Goal: Transaction & Acquisition: Purchase product/service

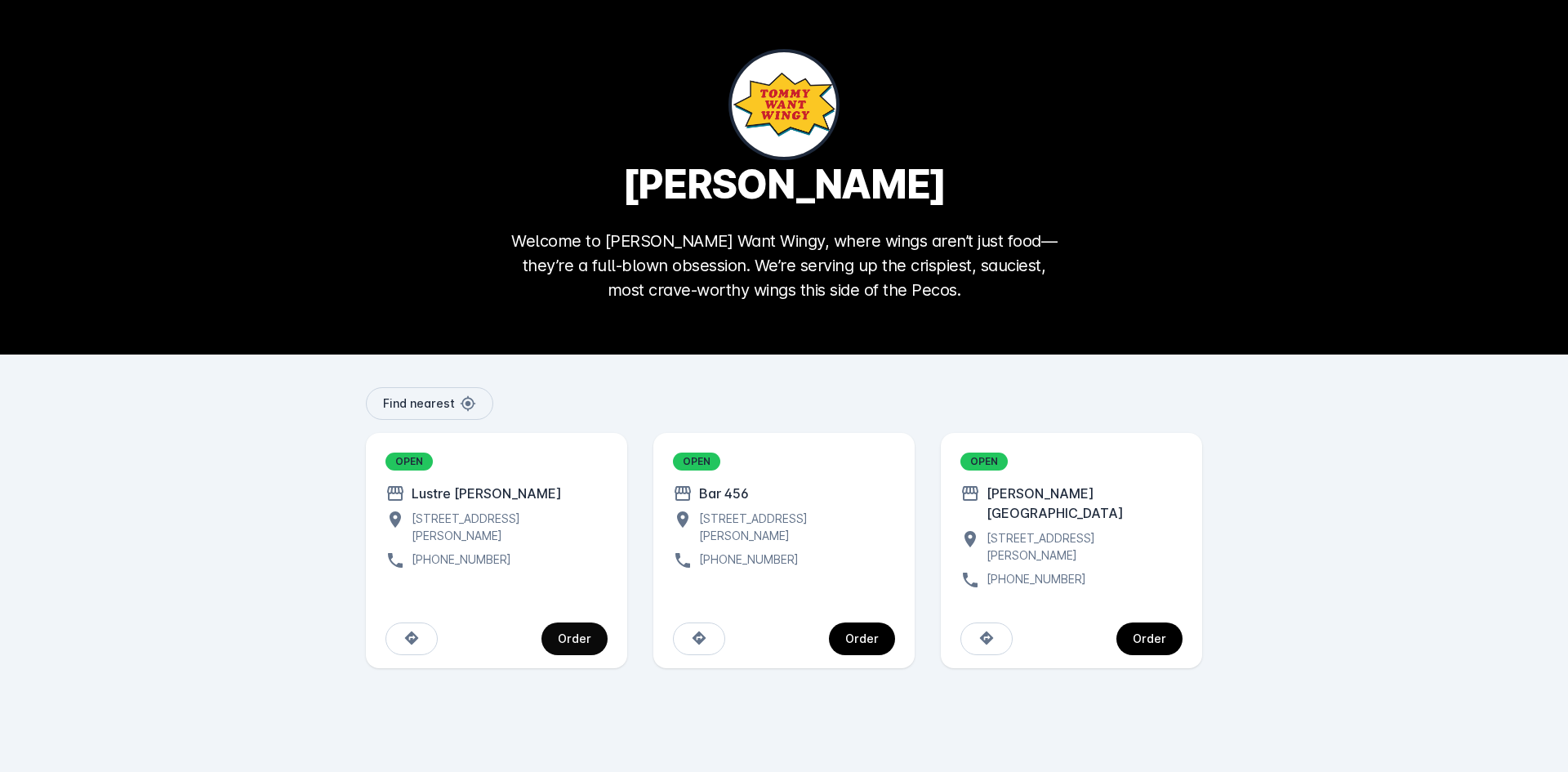
click at [578, 632] on div "Order" at bounding box center [575, 638] width 33 height 12
click at [885, 622] on span "continue" at bounding box center [861, 638] width 66 height 39
click at [1161, 632] on div "Order" at bounding box center [1149, 638] width 33 height 12
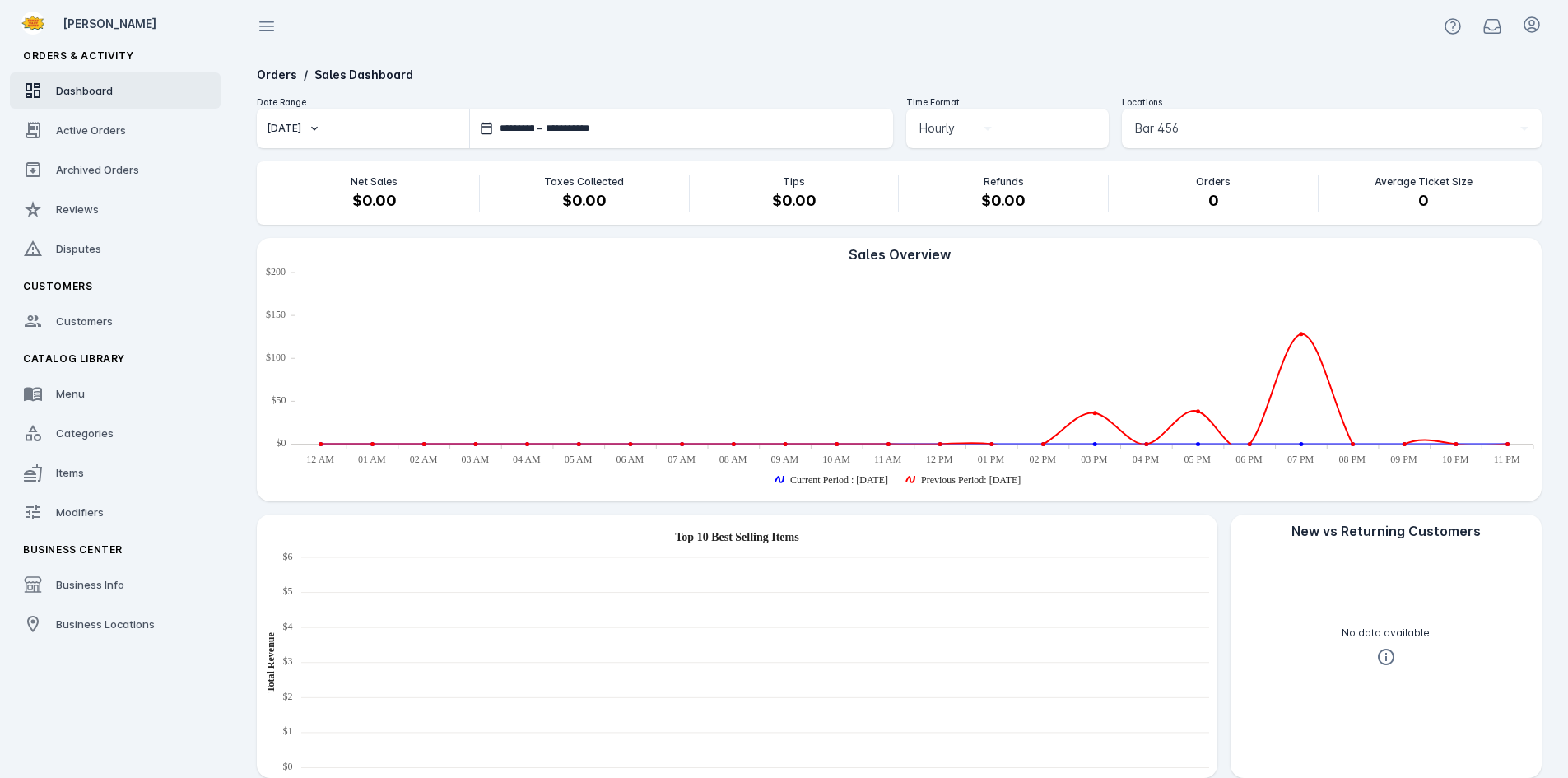
click at [1193, 125] on div "Bar 456" at bounding box center [1325, 128] width 379 height 19
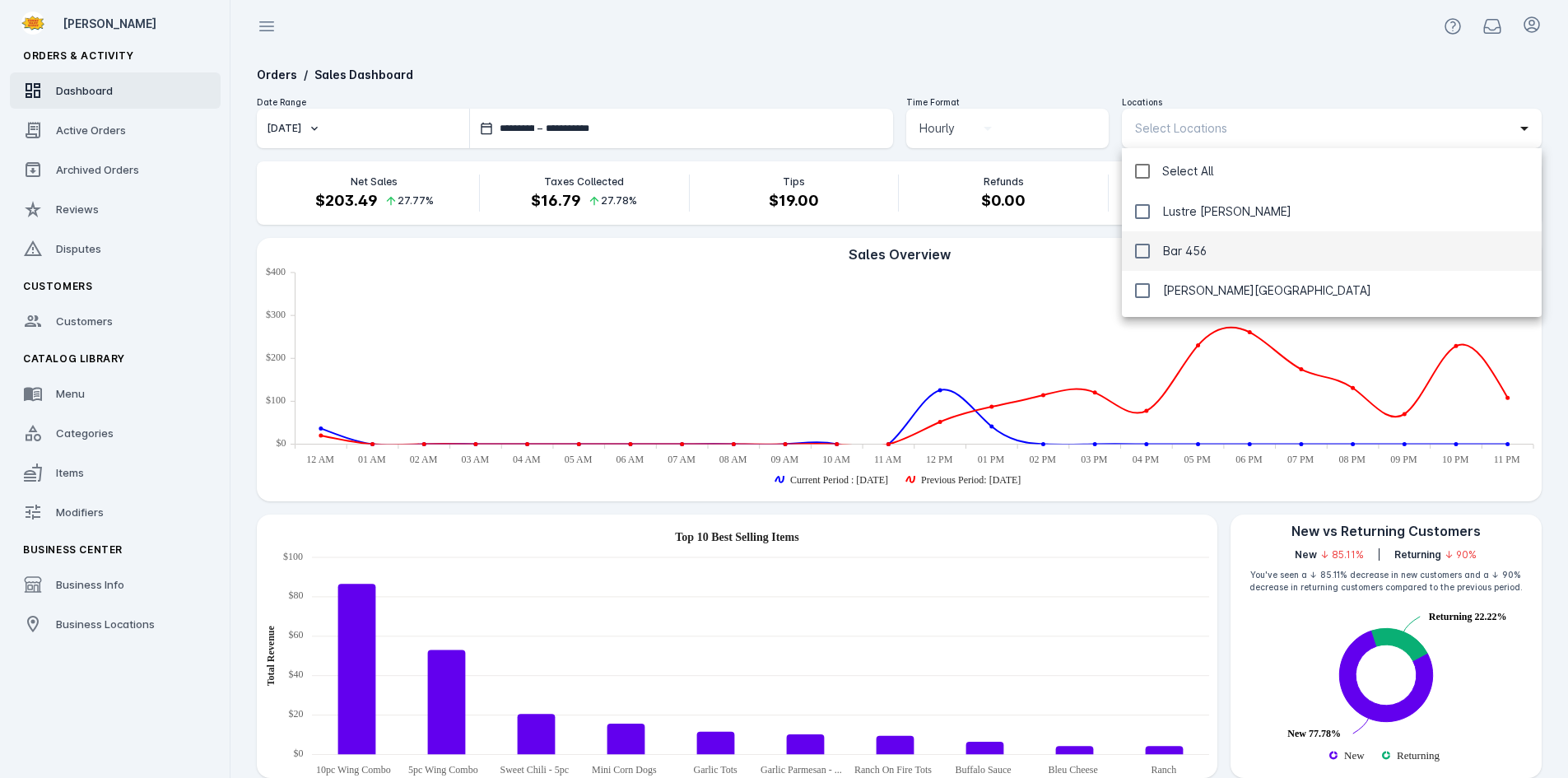
click at [1117, 46] on div at bounding box center [784, 389] width 1568 height 778
